Goal: Task Accomplishment & Management: Manage account settings

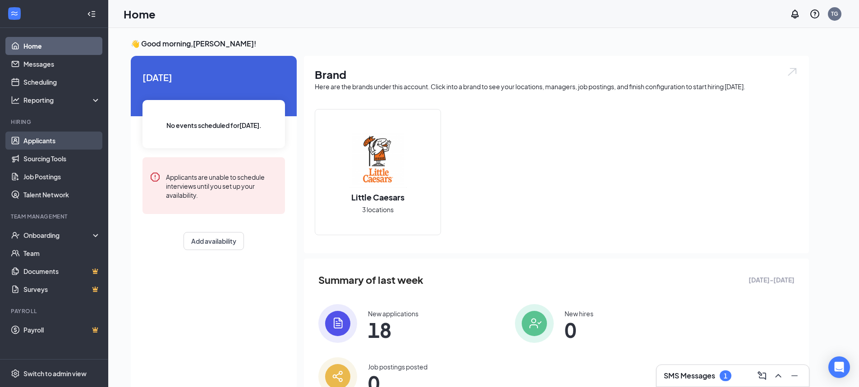
click at [52, 135] on link "Applicants" at bounding box center [61, 141] width 77 height 18
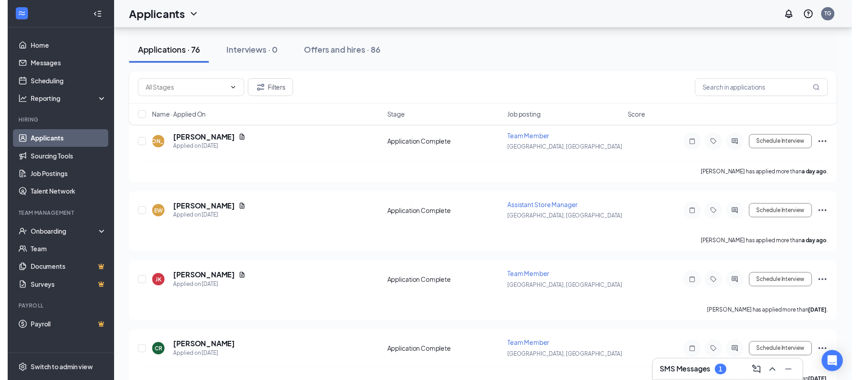
scroll to position [102, 0]
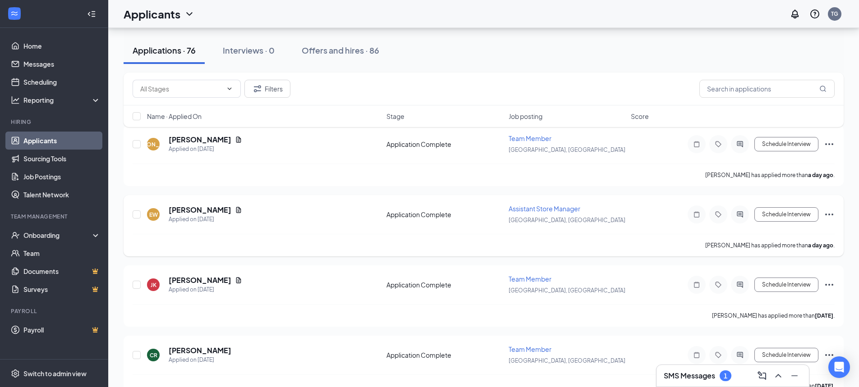
click at [235, 211] on icon "Document" at bounding box center [238, 209] width 7 height 7
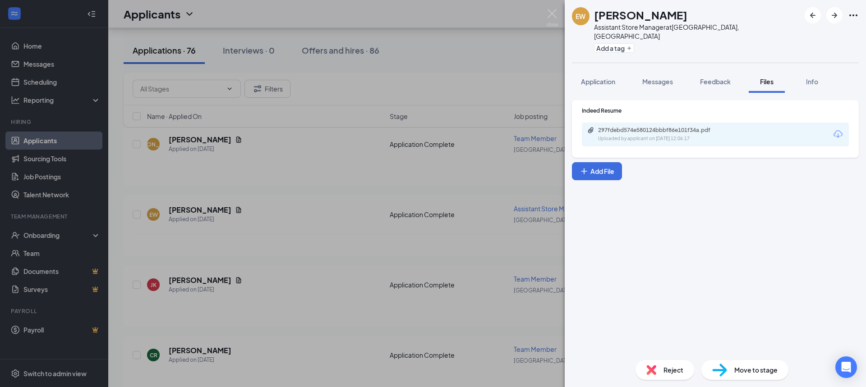
click at [712, 135] on div "Uploaded by applicant on [DATE] 12:06:17" at bounding box center [665, 138] width 135 height 7
click at [370, 275] on div "EW [PERSON_NAME] Assistant Store Manager at [GEOGRAPHIC_DATA], [GEOGRAPHIC_DATA…" at bounding box center [433, 193] width 866 height 387
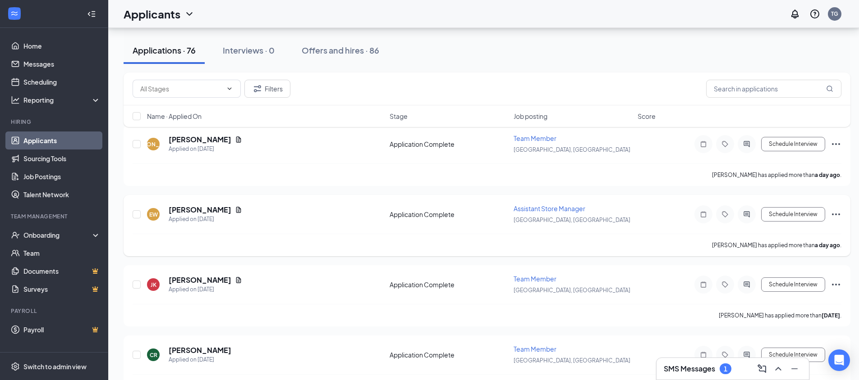
click at [236, 210] on icon "Document" at bounding box center [238, 210] width 5 height 6
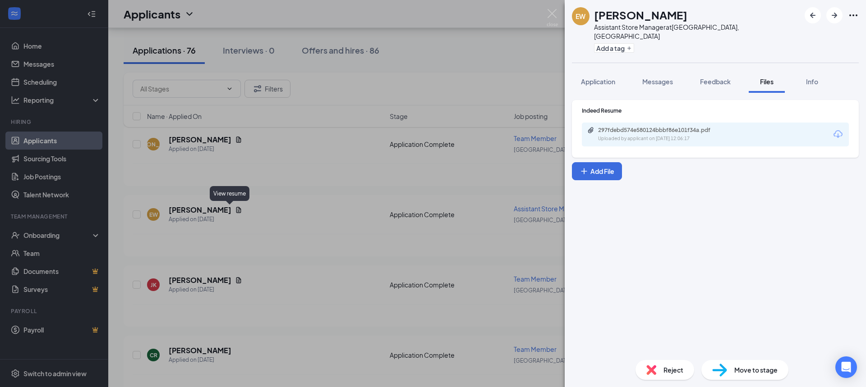
click at [711, 127] on div "297fdebd574e580124bbbf86e101f34a.pdf" at bounding box center [661, 130] width 126 height 7
click at [324, 202] on div "EW [PERSON_NAME] Assistant Store Manager at [GEOGRAPHIC_DATA], [GEOGRAPHIC_DATA…" at bounding box center [433, 193] width 866 height 387
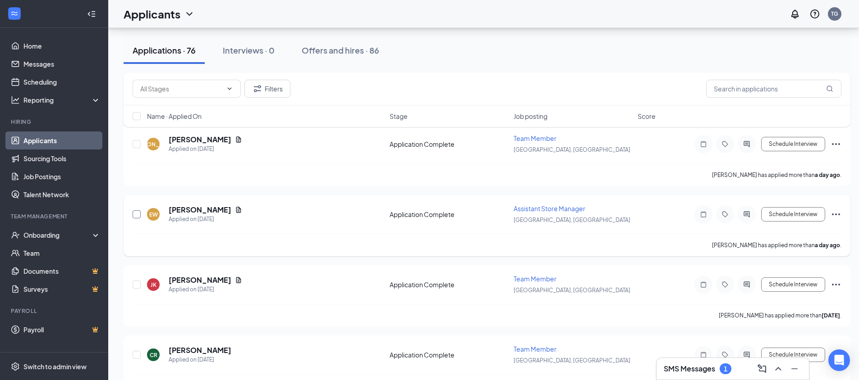
click at [135, 215] on input "checkbox" at bounding box center [137, 215] width 8 height 8
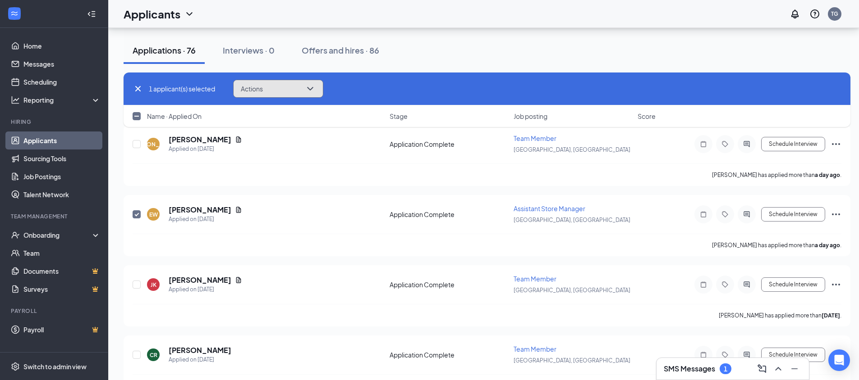
click at [312, 89] on icon "ChevronDown" at bounding box center [310, 88] width 11 height 11
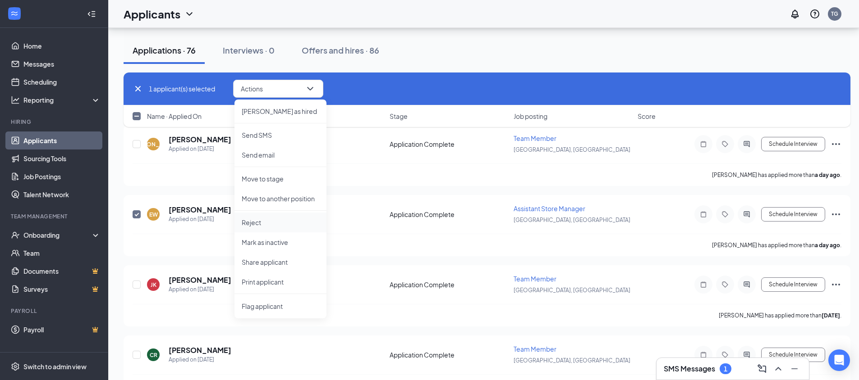
click at [276, 225] on p "Reject" at bounding box center [281, 222] width 78 height 9
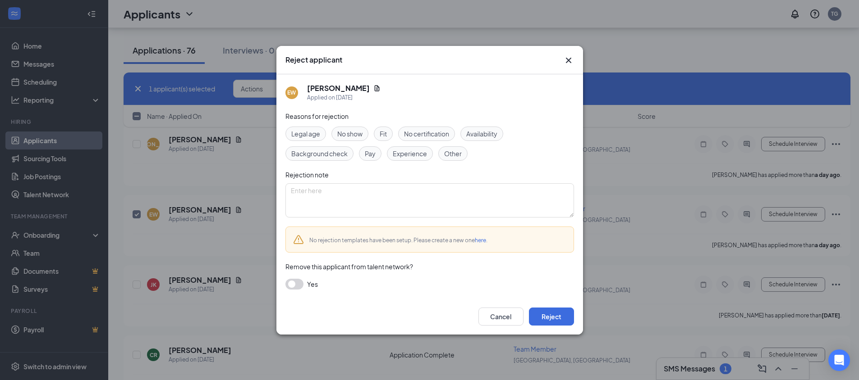
click at [323, 156] on span "Background check" at bounding box center [319, 154] width 56 height 10
click at [297, 286] on button "button" at bounding box center [294, 284] width 18 height 11
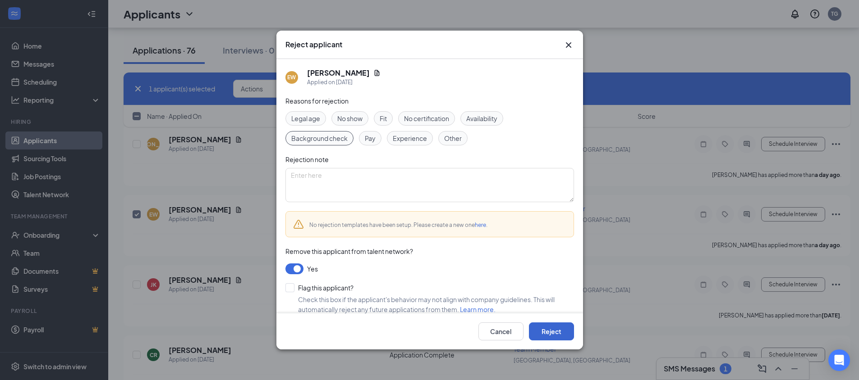
click at [555, 334] on button "Reject" at bounding box center [551, 332] width 45 height 18
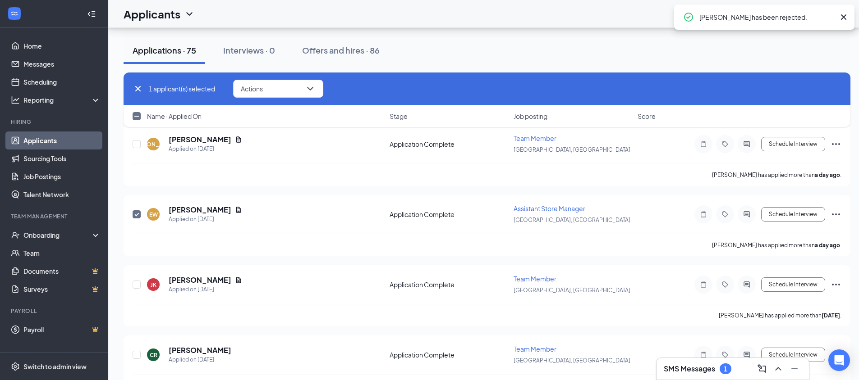
checkbox input "false"
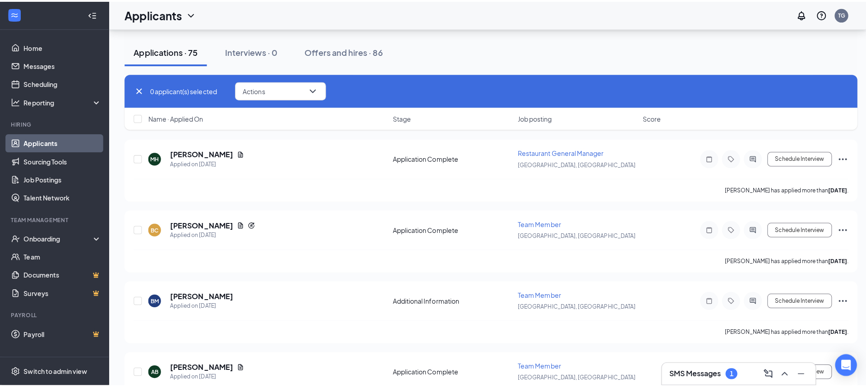
scroll to position [444, 0]
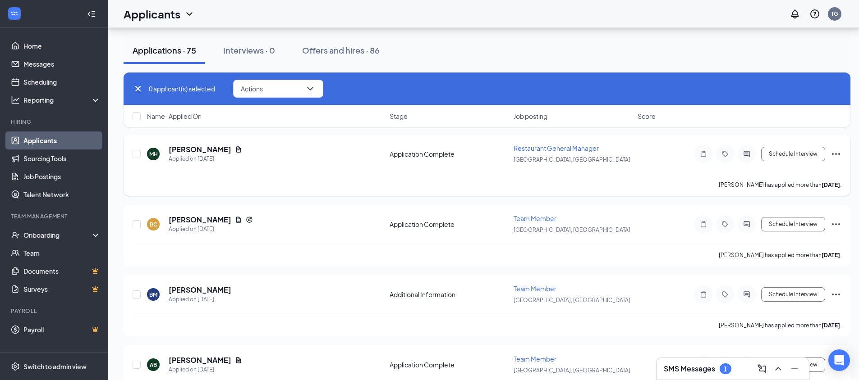
click at [220, 148] on h5 "[PERSON_NAME]" at bounding box center [200, 150] width 63 height 10
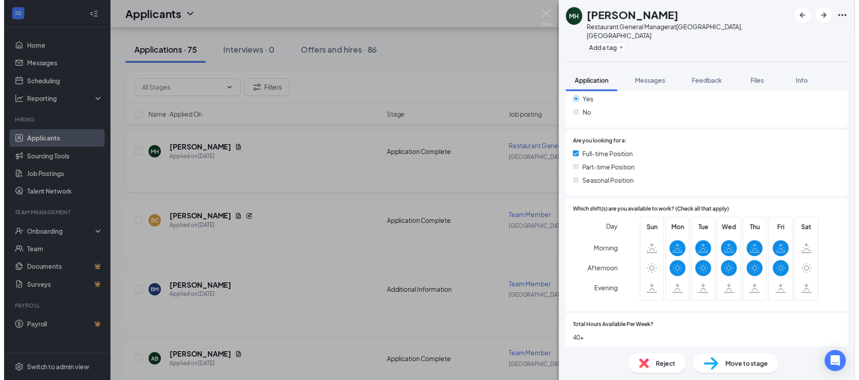
scroll to position [147, 0]
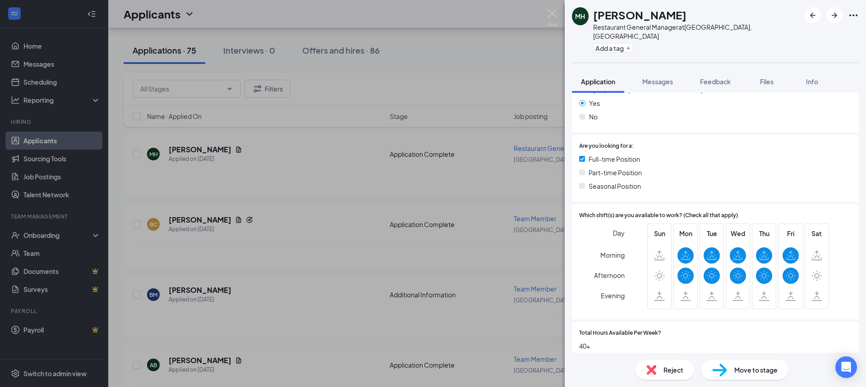
click at [315, 294] on div "[PERSON_NAME] Restaurant General Manager at [GEOGRAPHIC_DATA], [GEOGRAPHIC_DATA…" at bounding box center [433, 193] width 866 height 387
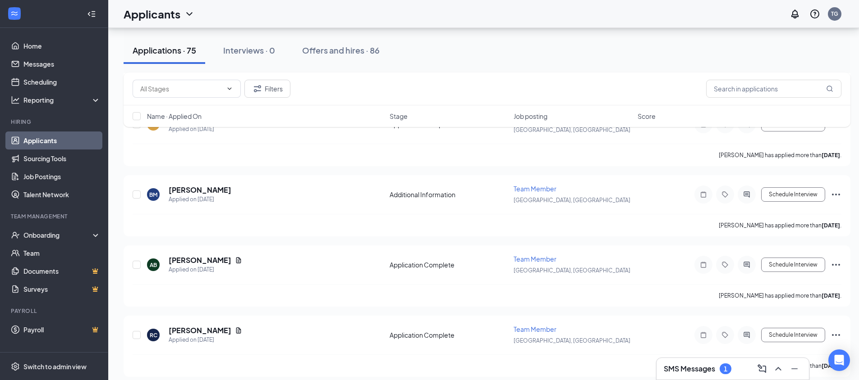
scroll to position [553, 0]
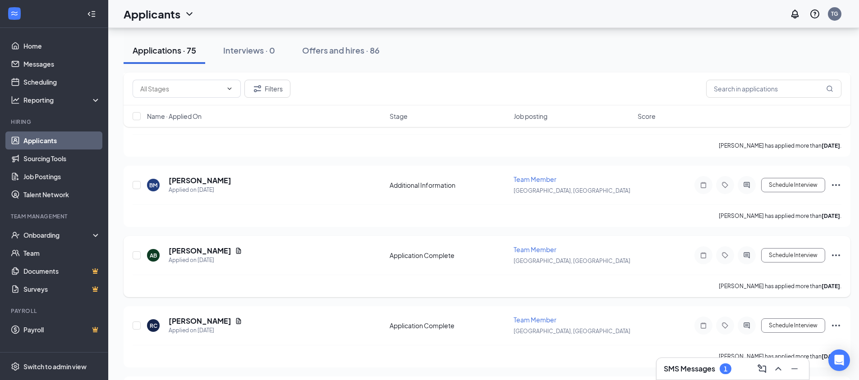
click at [236, 253] on icon "Document" at bounding box center [238, 251] width 5 height 6
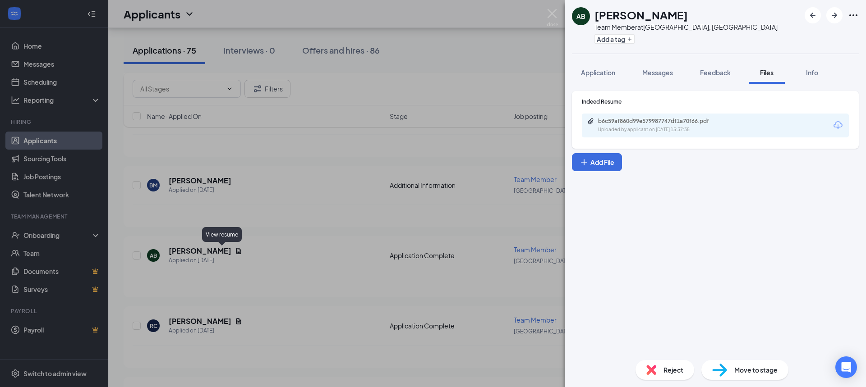
click at [690, 124] on div "b6c59af860d99e579987747df1a70f66.pdf" at bounding box center [661, 121] width 126 height 7
click at [334, 256] on div "AB [PERSON_NAME] Team Member at [GEOGRAPHIC_DATA], [GEOGRAPHIC_DATA] Add a tag …" at bounding box center [433, 193] width 866 height 387
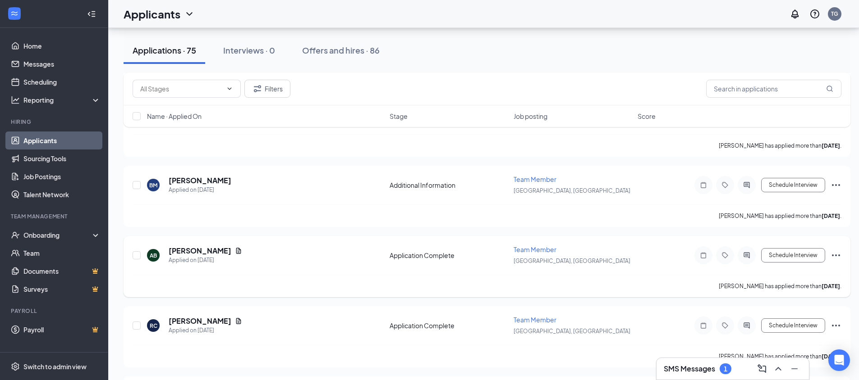
click at [323, 247] on div "AB [PERSON_NAME] Applied on [DATE]" at bounding box center [265, 255] width 237 height 19
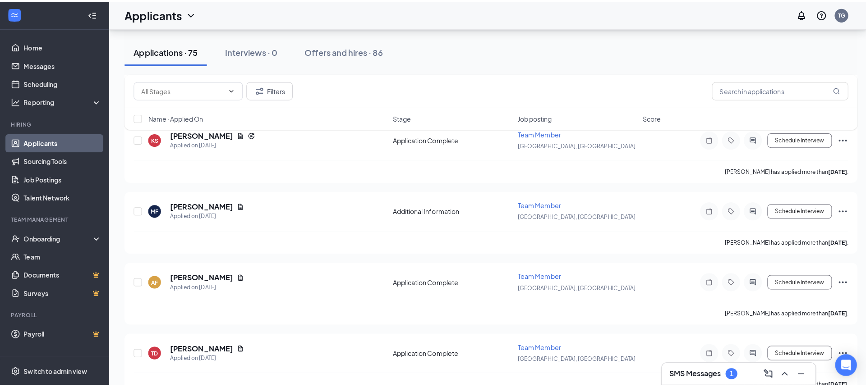
scroll to position [1005, 0]
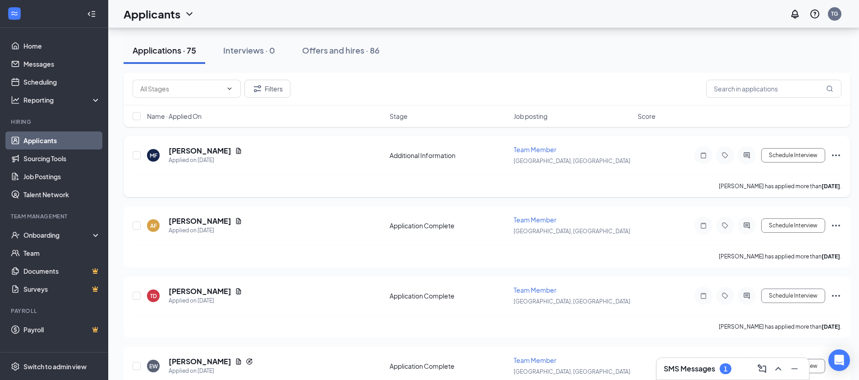
click at [231, 154] on h5 "[PERSON_NAME]" at bounding box center [200, 151] width 63 height 10
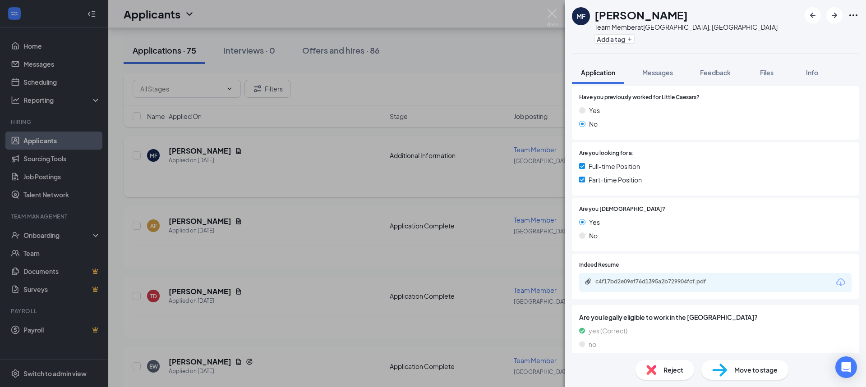
scroll to position [158, 0]
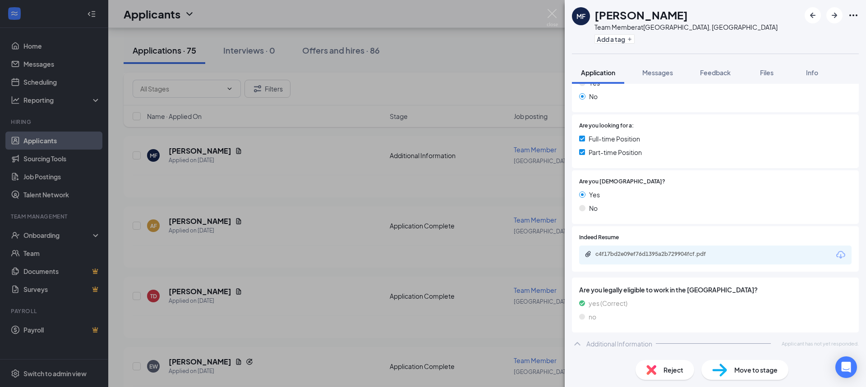
click at [679, 254] on div "c4f17bd2e09ef76d1395a2b729904fcf.pdf" at bounding box center [658, 254] width 126 height 7
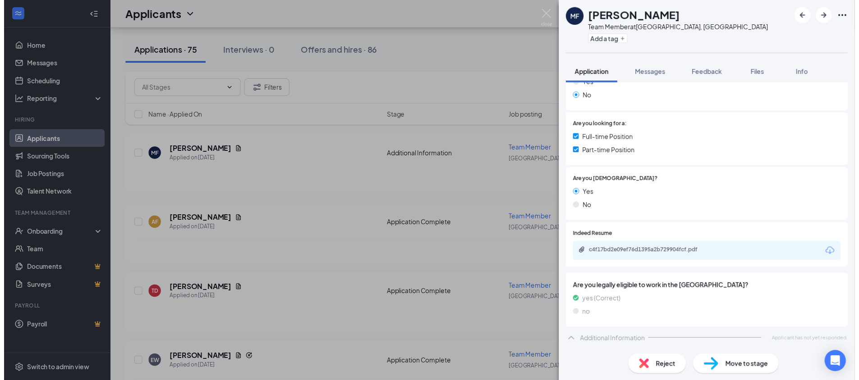
scroll to position [154, 0]
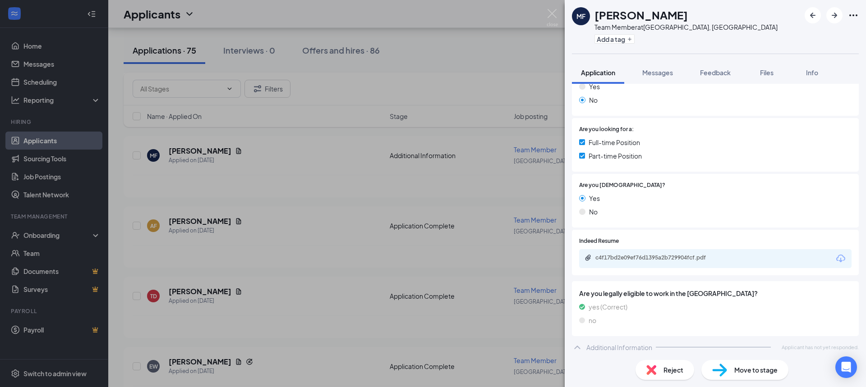
click at [365, 279] on div "MF [PERSON_NAME] Team Member at [GEOGRAPHIC_DATA], [GEOGRAPHIC_DATA] Add a tag …" at bounding box center [433, 193] width 866 height 387
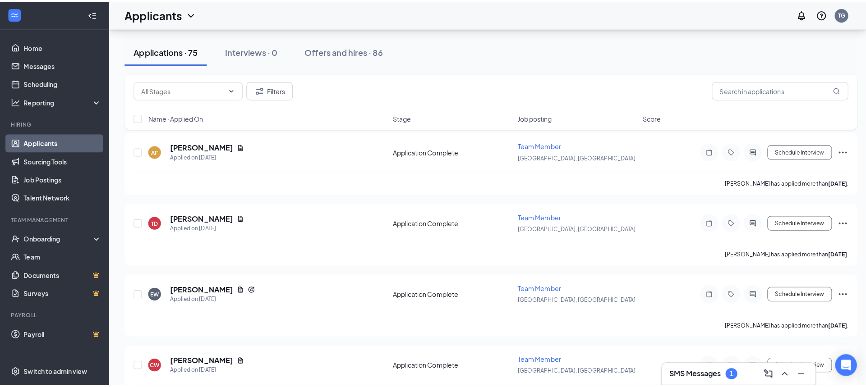
scroll to position [1107, 0]
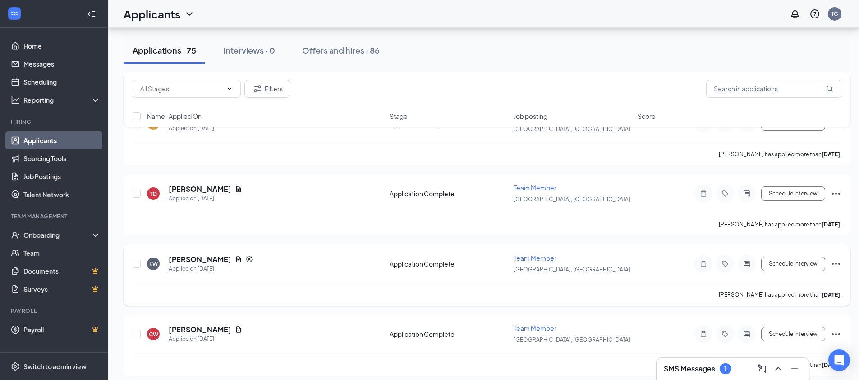
click at [235, 260] on icon "Document" at bounding box center [238, 259] width 7 height 7
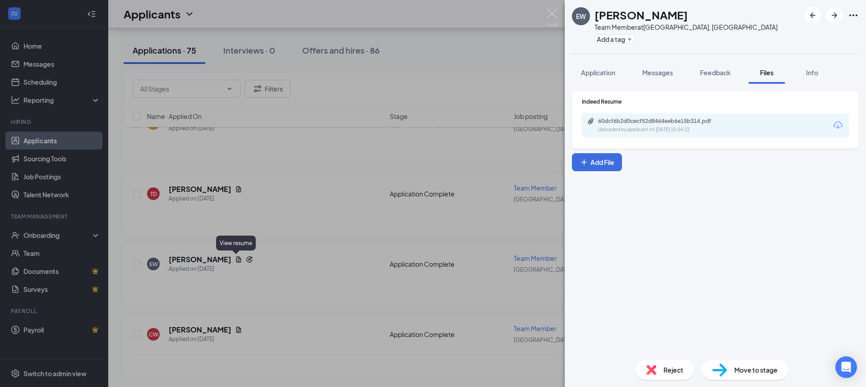
click at [702, 126] on div "60dcf6b2d0cecf52d8464eeb6e15b314.pdf Uploaded by applicant on [DATE] 10:54:22" at bounding box center [660, 126] width 146 height 16
